Goal: Check status: Check status

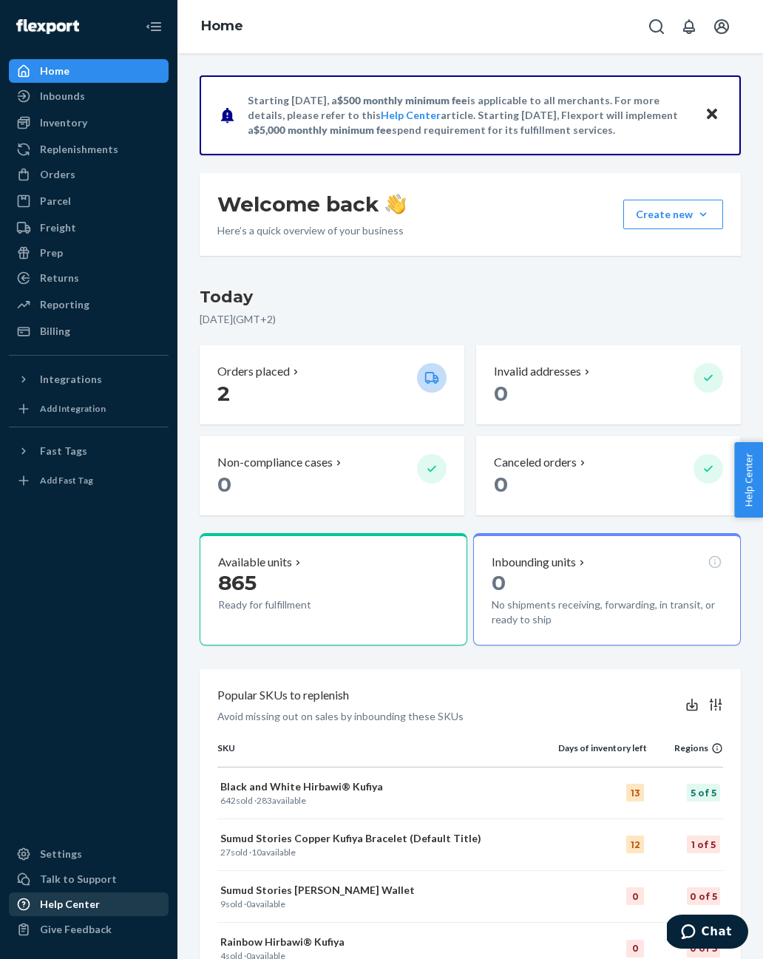
click at [44, 911] on div "Help Center" at bounding box center [70, 904] width 60 height 15
click at [45, 115] on div "Inventory" at bounding box center [63, 122] width 47 height 15
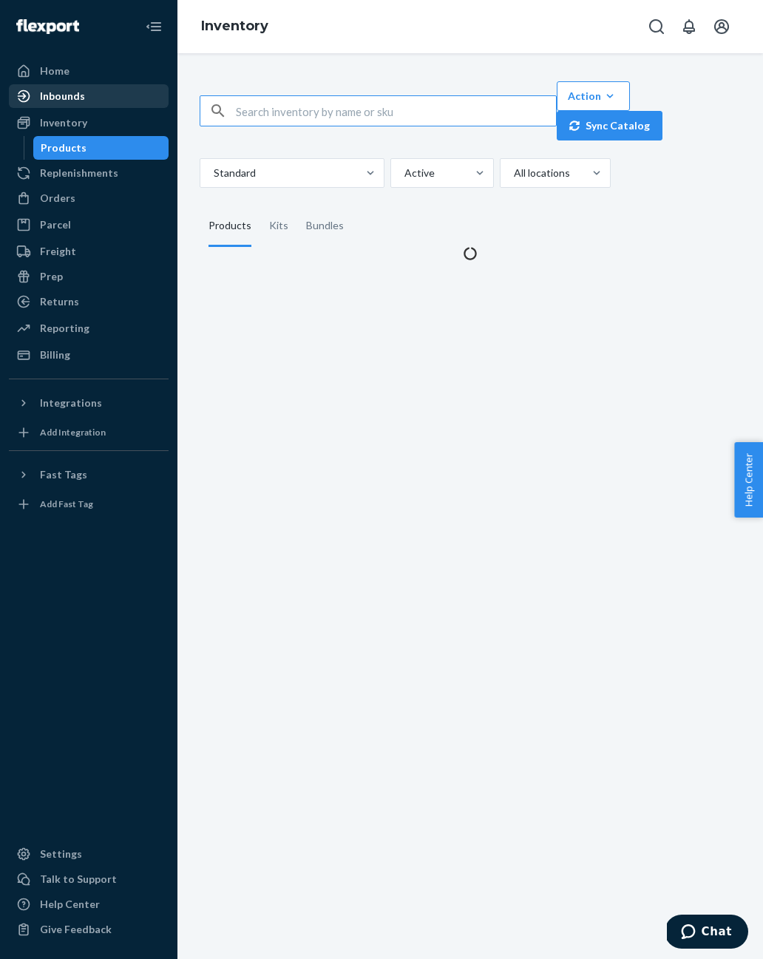
click at [55, 95] on div "Inbounds" at bounding box center [62, 96] width 45 height 15
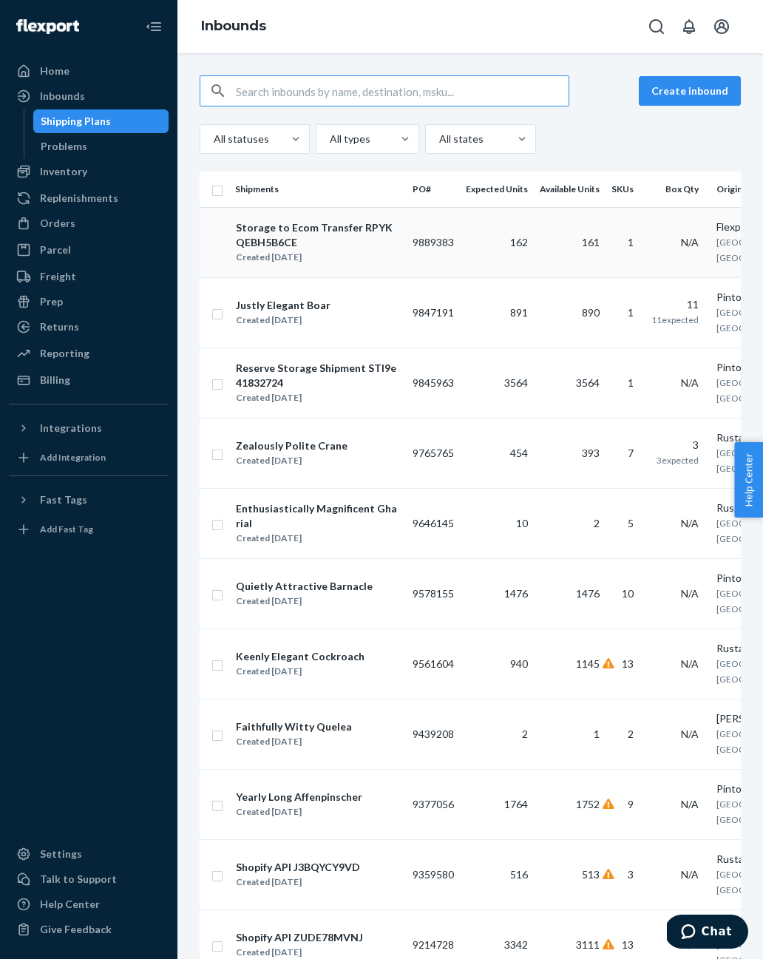
click at [275, 261] on div "Created [DATE]" at bounding box center [318, 257] width 164 height 15
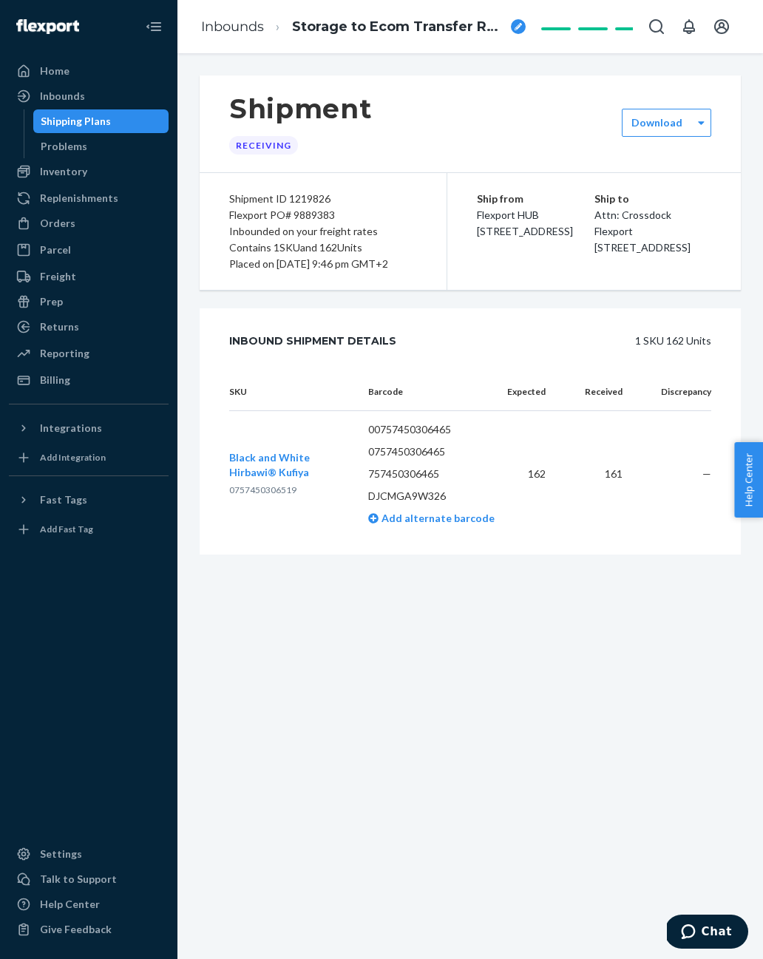
click at [256, 467] on button "Black and White Hirbawi® Kufiya" at bounding box center [286, 465] width 115 height 30
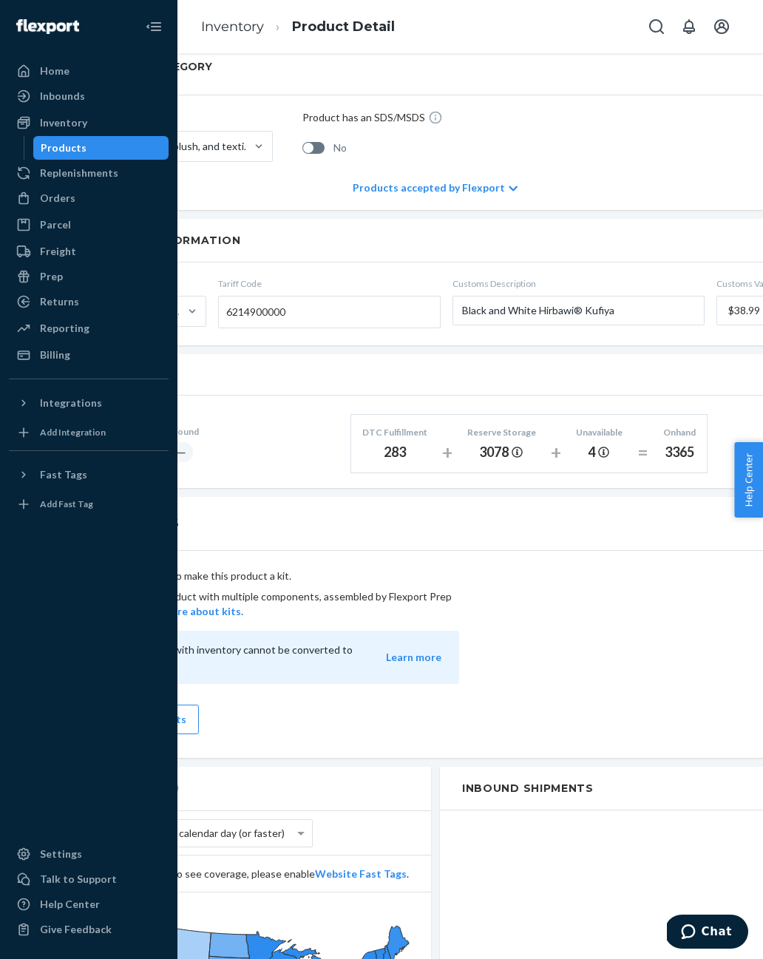
scroll to position [563, 132]
click at [608, 498] on div "Components" at bounding box center [436, 525] width 739 height 54
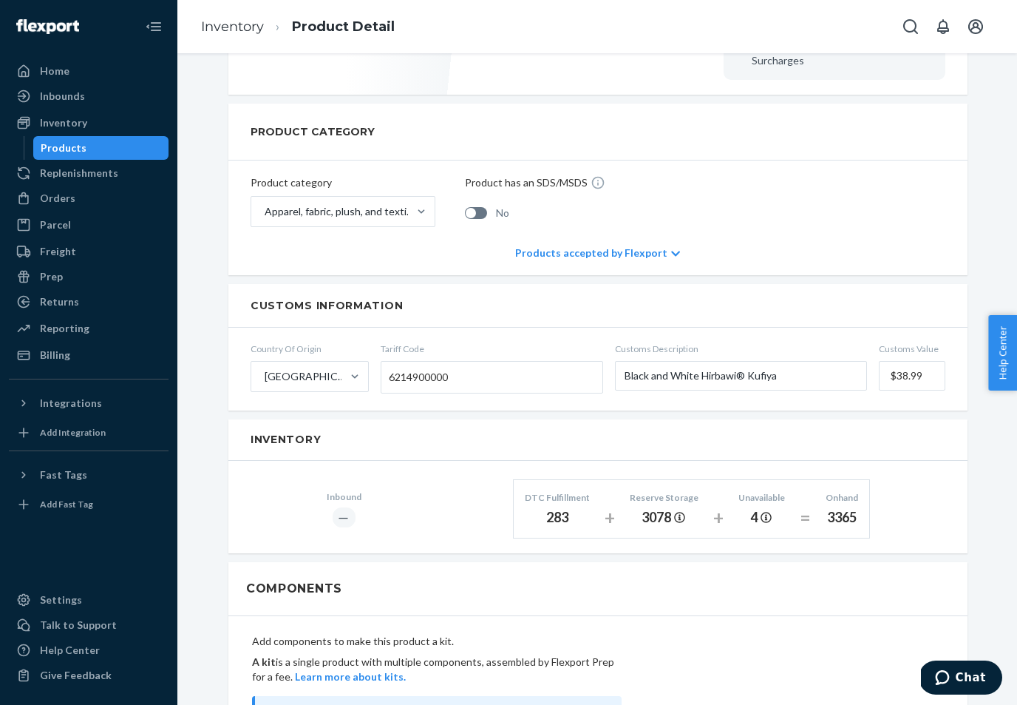
scroll to position [497, 0]
click at [762, 462] on div "Inbound ― DTC Fulfillment 283 + Reserve Storage 3078 + Unavailable 4 = Onhand 3…" at bounding box center [597, 508] width 739 height 92
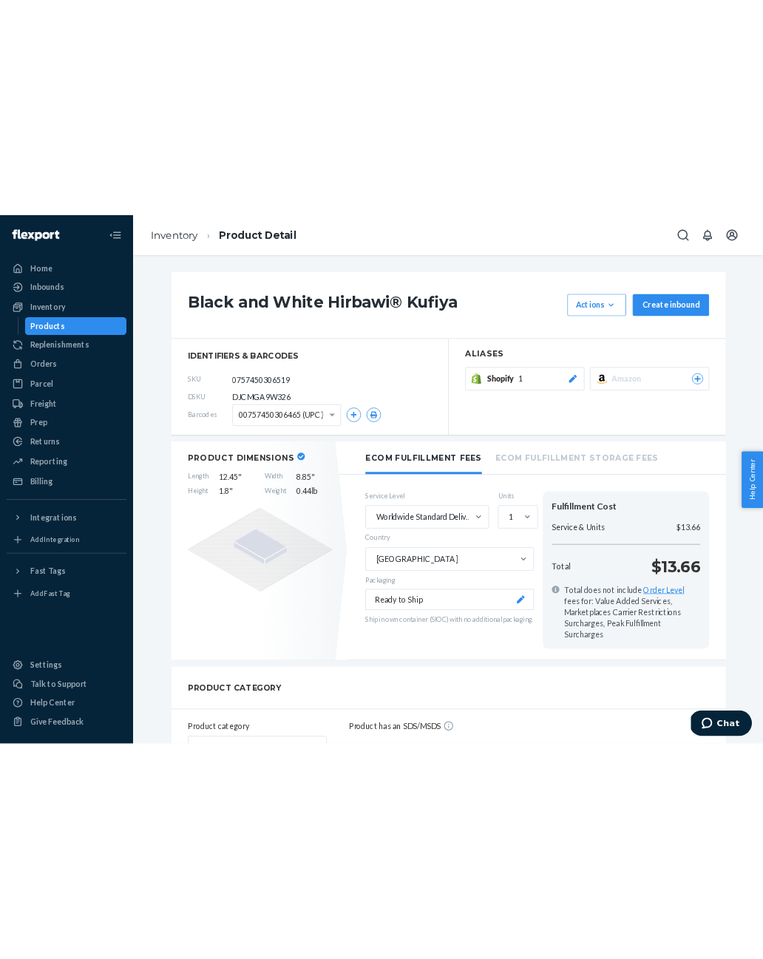
scroll to position [0, 0]
